Goal: Submit feedback/report problem

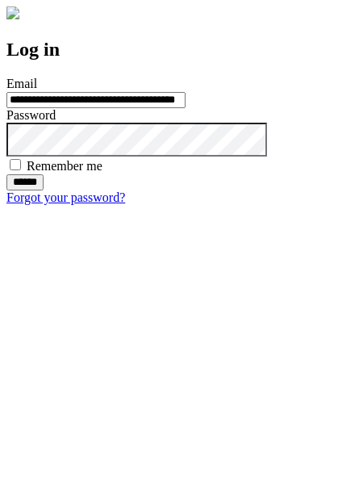
type input "**********"
click at [44, 191] on input "******" at bounding box center [24, 182] width 37 height 16
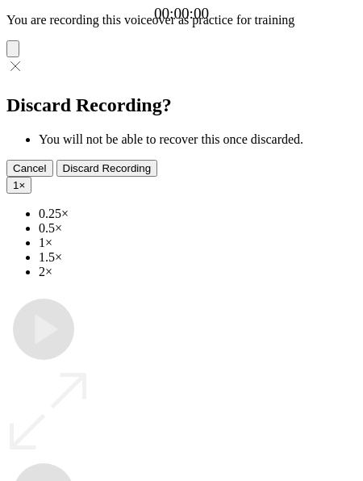
type input "**********"
